Goal: Information Seeking & Learning: Understand process/instructions

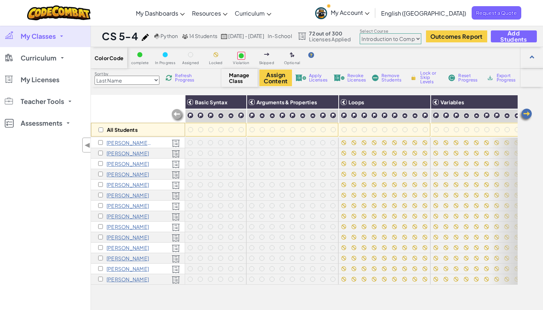
select select "560f1a9f22961295f9427742"
drag, startPoint x: 0, startPoint y: 0, endPoint x: 35, endPoint y: 37, distance: 50.9
click at [35, 37] on span "My Classes" at bounding box center [38, 36] width 35 height 7
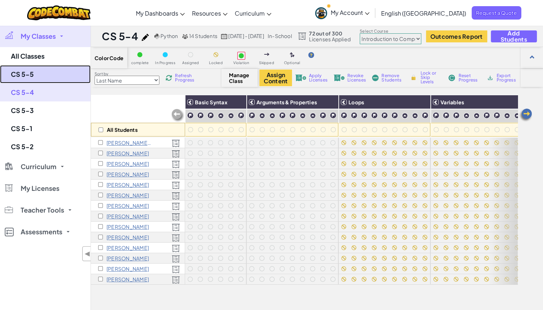
click at [32, 73] on link "CS 5-5" at bounding box center [45, 74] width 90 height 18
select select "560f1a9f22961295f9427742"
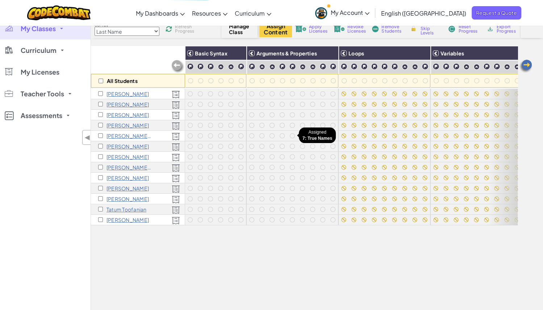
scroll to position [26, 0]
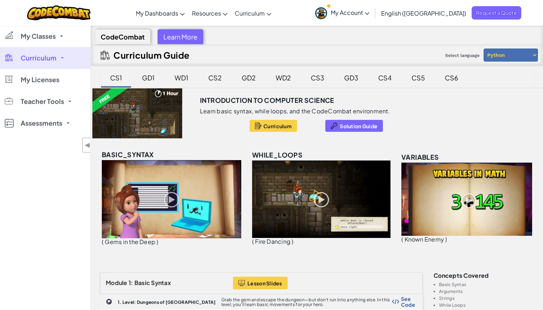
scroll to position [171, 0]
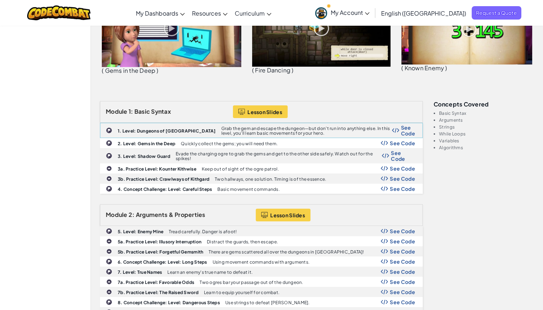
click at [164, 128] on b "1. Level: Dungeons of [GEOGRAPHIC_DATA]" at bounding box center [167, 130] width 98 height 5
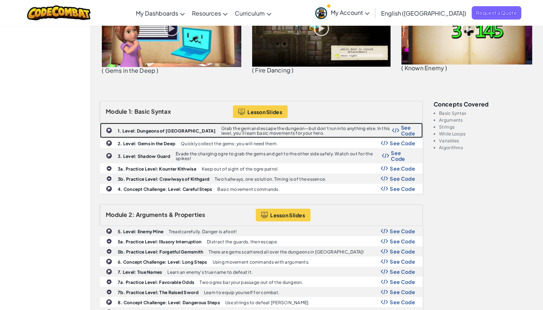
click at [157, 128] on b "1. Level: Dungeons of [GEOGRAPHIC_DATA]" at bounding box center [167, 130] width 98 height 5
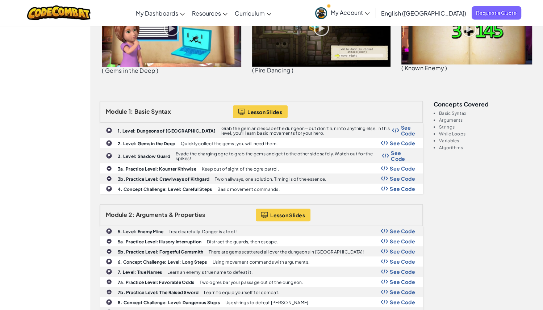
click at [373, 8] on link "My Account" at bounding box center [342, 12] width 62 height 23
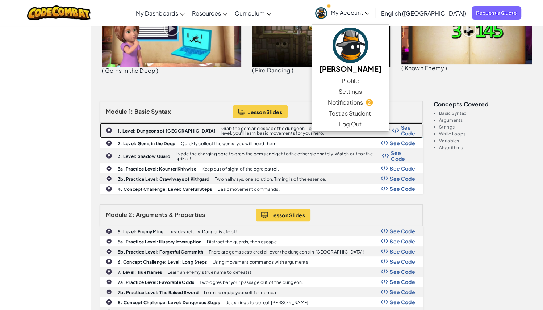
click at [147, 128] on b "1. Level: Dungeons of [GEOGRAPHIC_DATA]" at bounding box center [167, 130] width 98 height 5
